Goal: Information Seeking & Learning: Learn about a topic

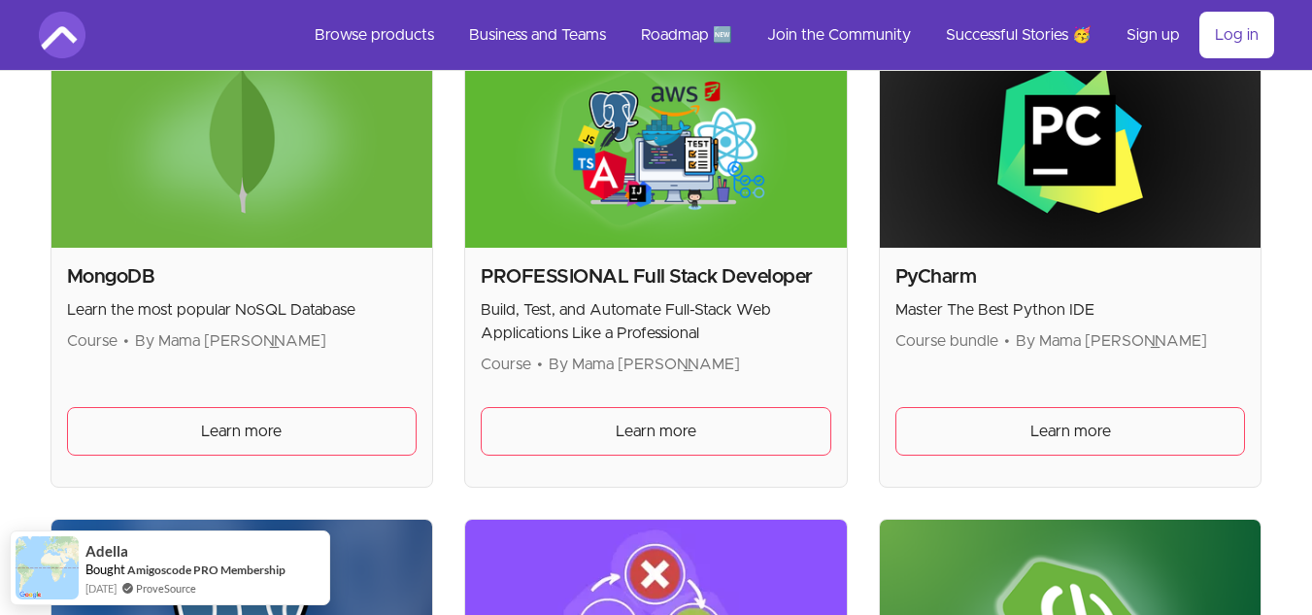
scroll to position [3845, 0]
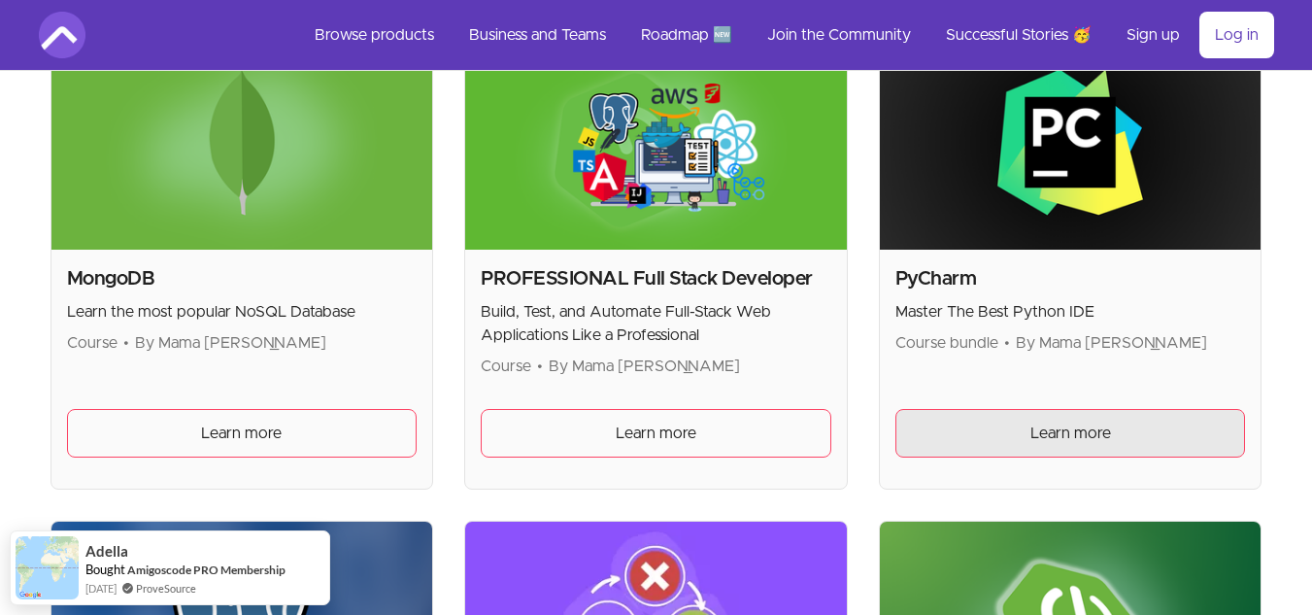
click at [1083, 430] on span "Learn more" at bounding box center [1070, 432] width 81 height 23
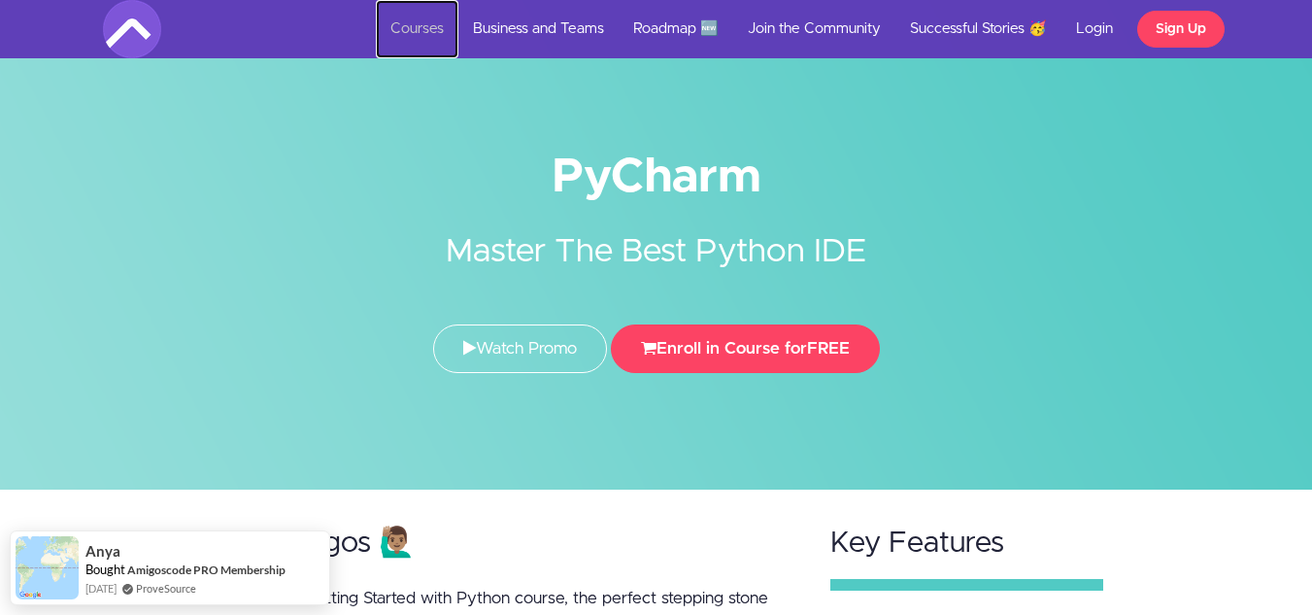
click at [413, 34] on link "Courses" at bounding box center [417, 29] width 83 height 58
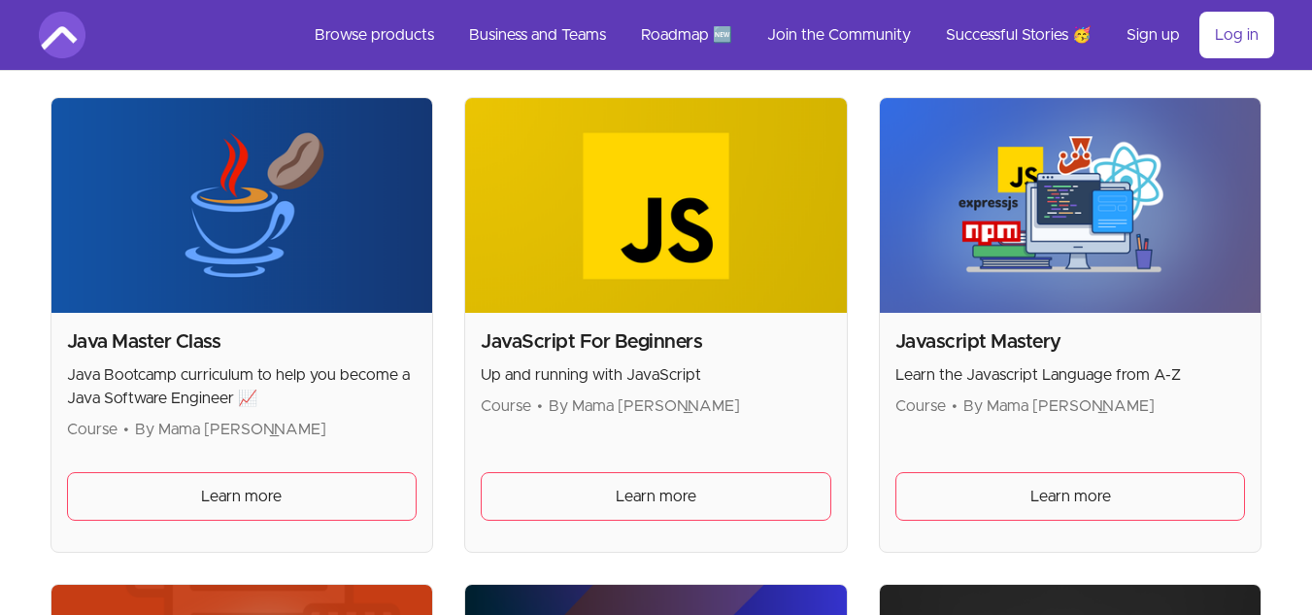
scroll to position [2345, 0]
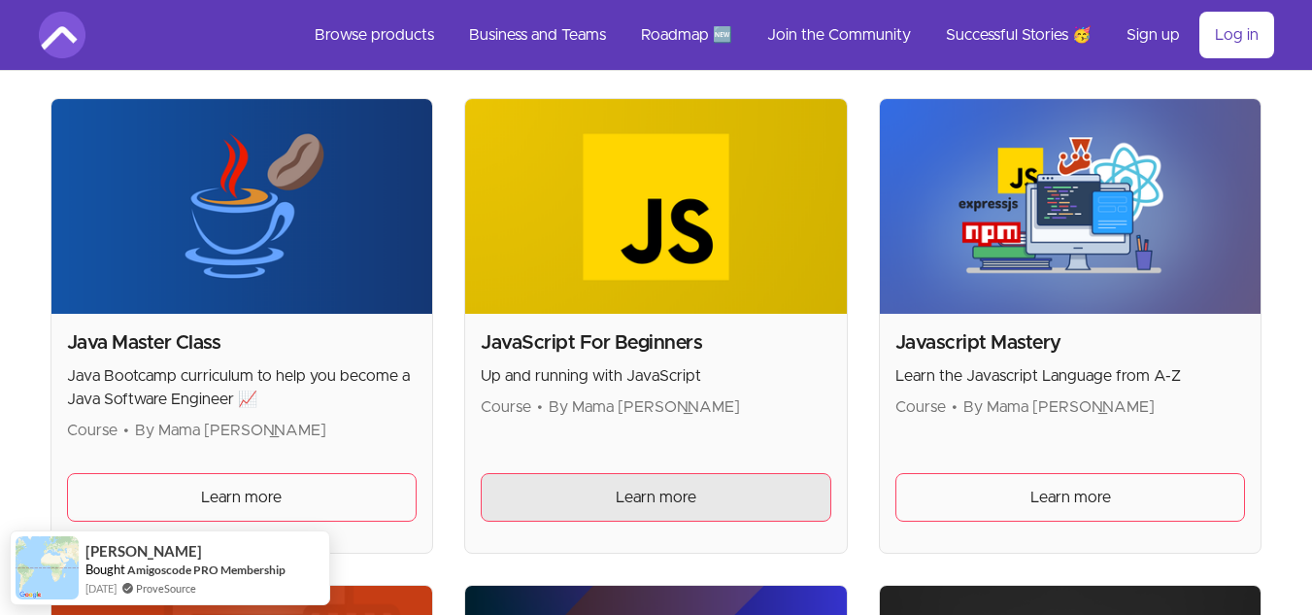
click at [702, 488] on link "Learn more" at bounding box center [656, 497] width 351 height 49
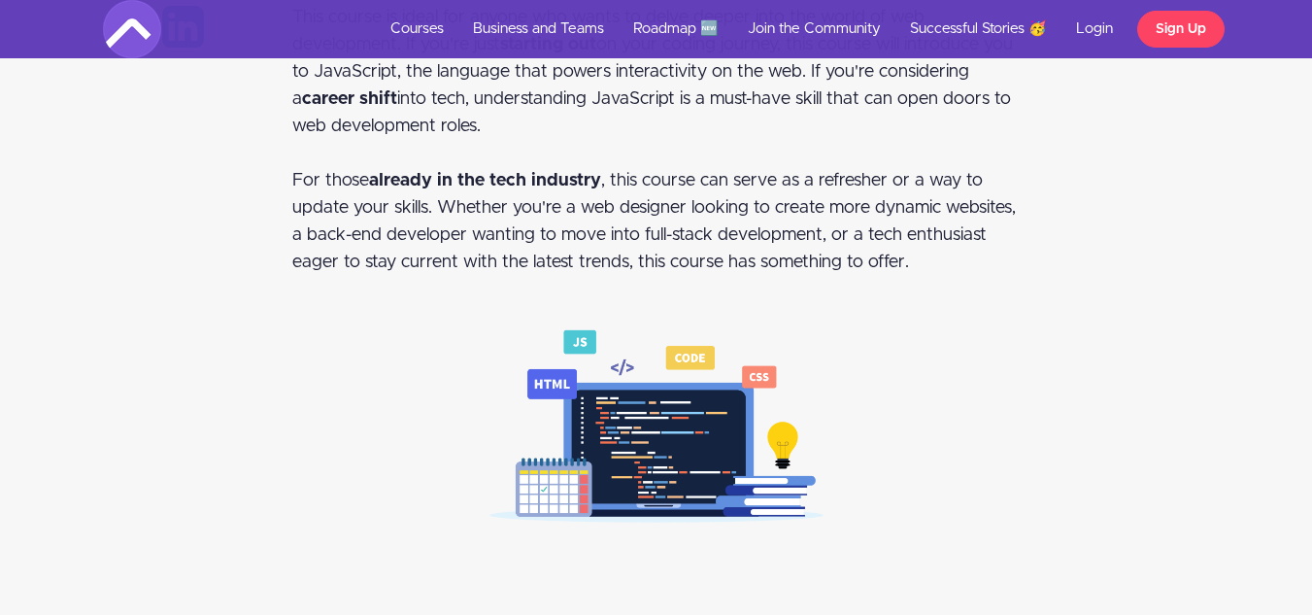
scroll to position [1432, 0]
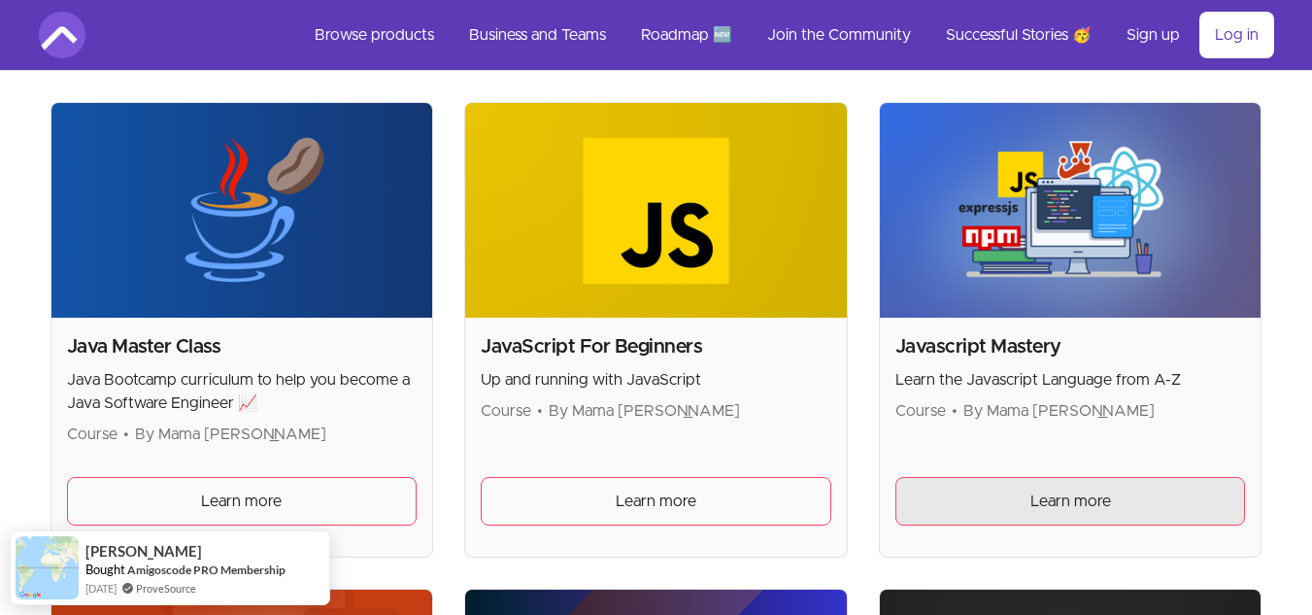
click at [1086, 488] on link "Learn more" at bounding box center [1070, 501] width 351 height 49
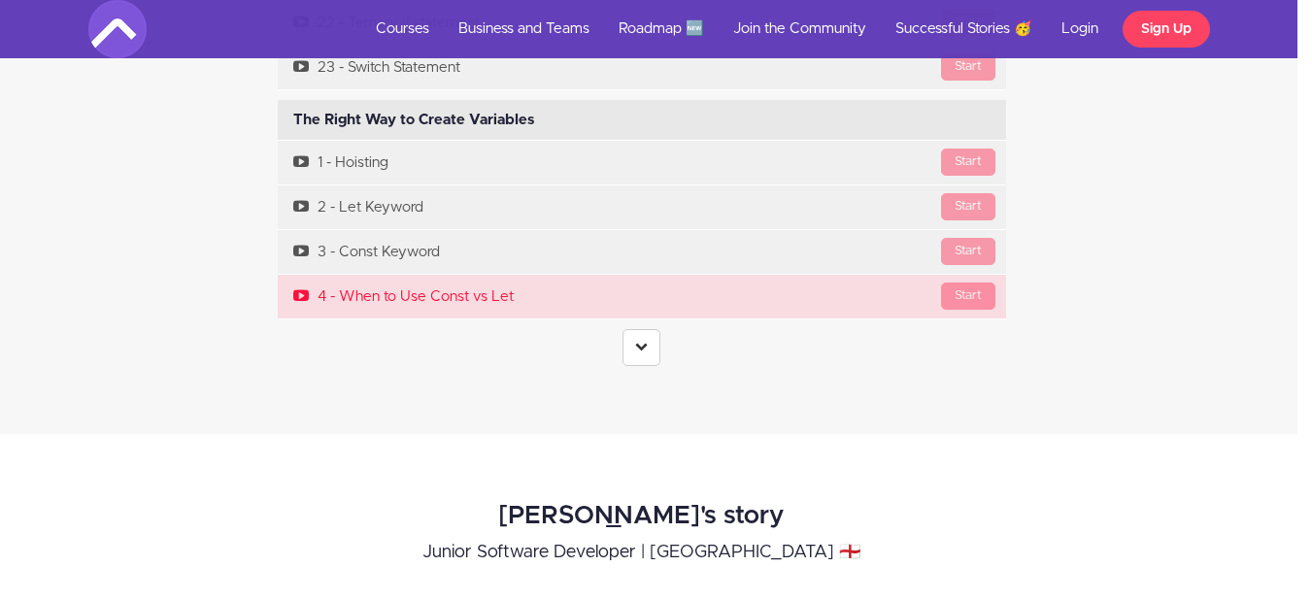
scroll to position [5890, 15]
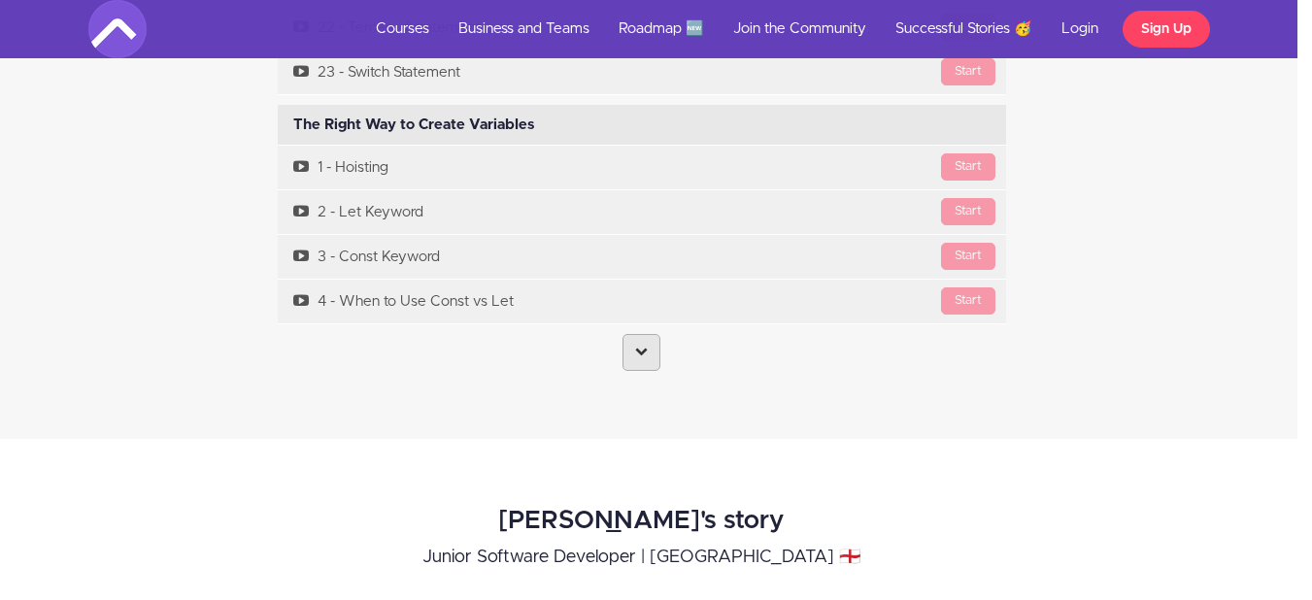
click at [645, 355] on icon at bounding box center [641, 351] width 13 height 13
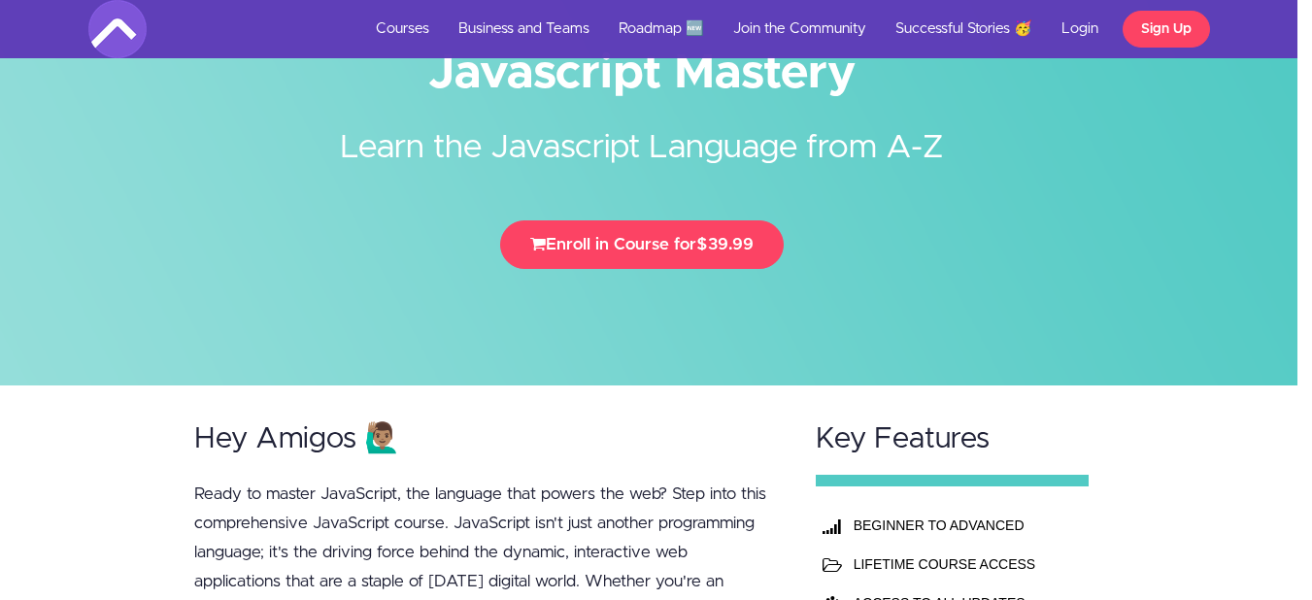
scroll to position [0, 15]
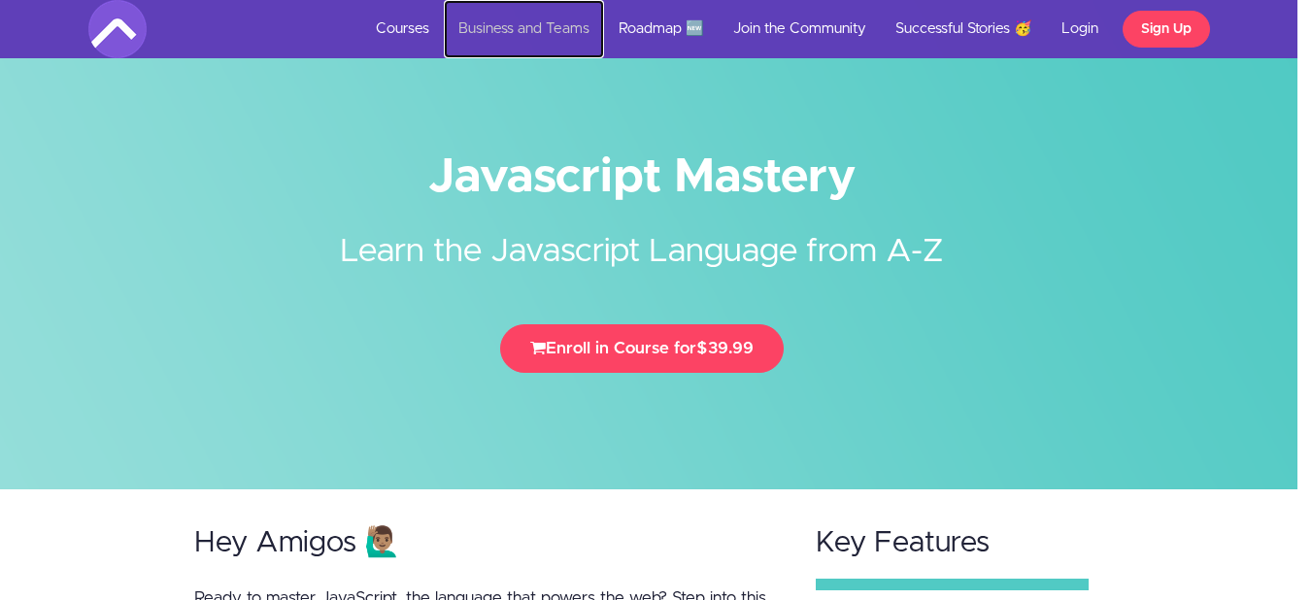
click at [511, 30] on link "Business and Teams" at bounding box center [524, 29] width 160 height 58
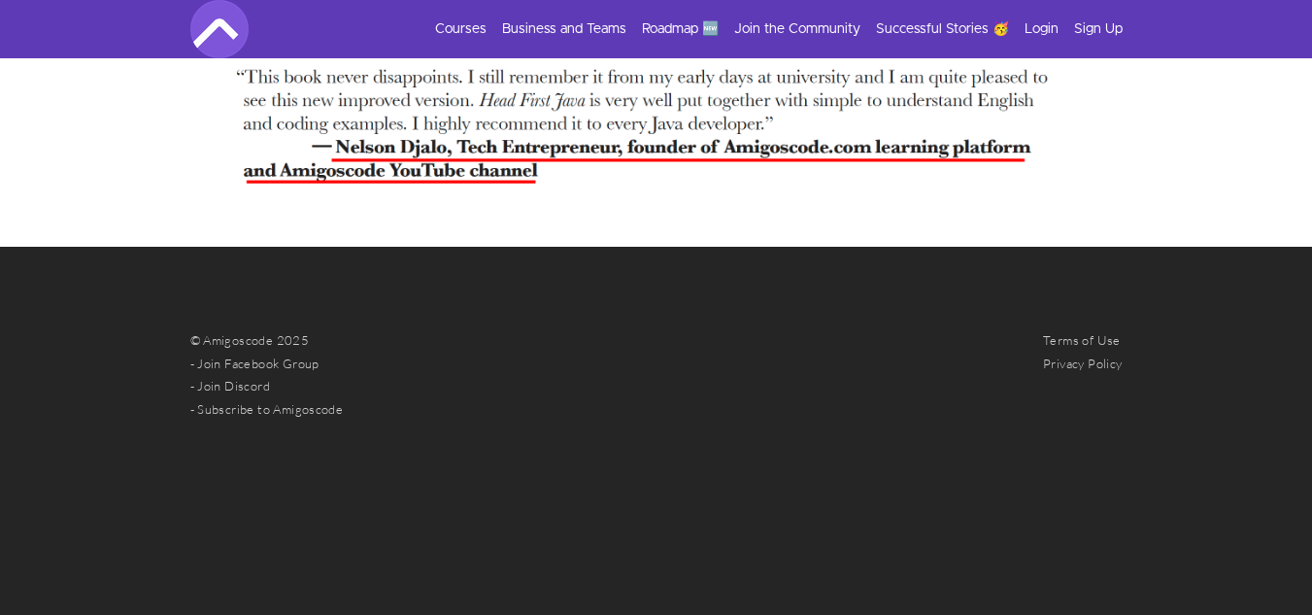
scroll to position [4742, 0]
